Goal: Submit feedback/report problem

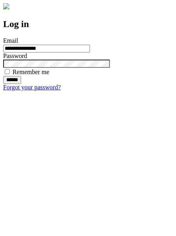
type input "**********"
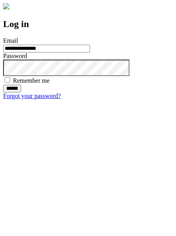
click at [21, 93] on input "******" at bounding box center [12, 89] width 18 height 8
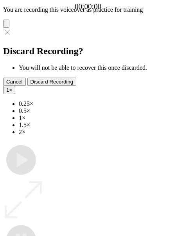
type input "**********"
